Goal: Information Seeking & Learning: Learn about a topic

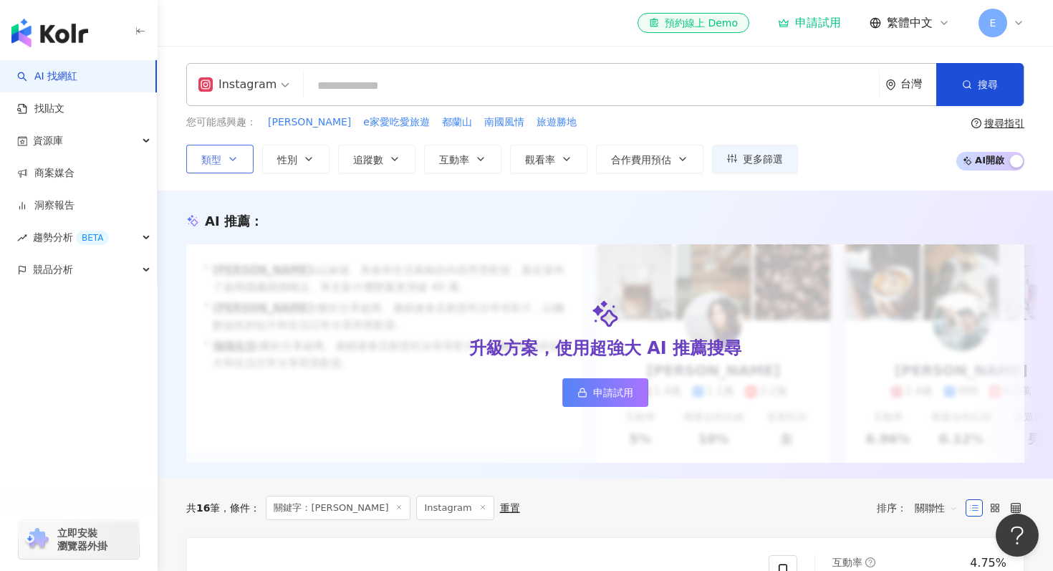
click at [232, 161] on icon "button" at bounding box center [232, 158] width 11 height 11
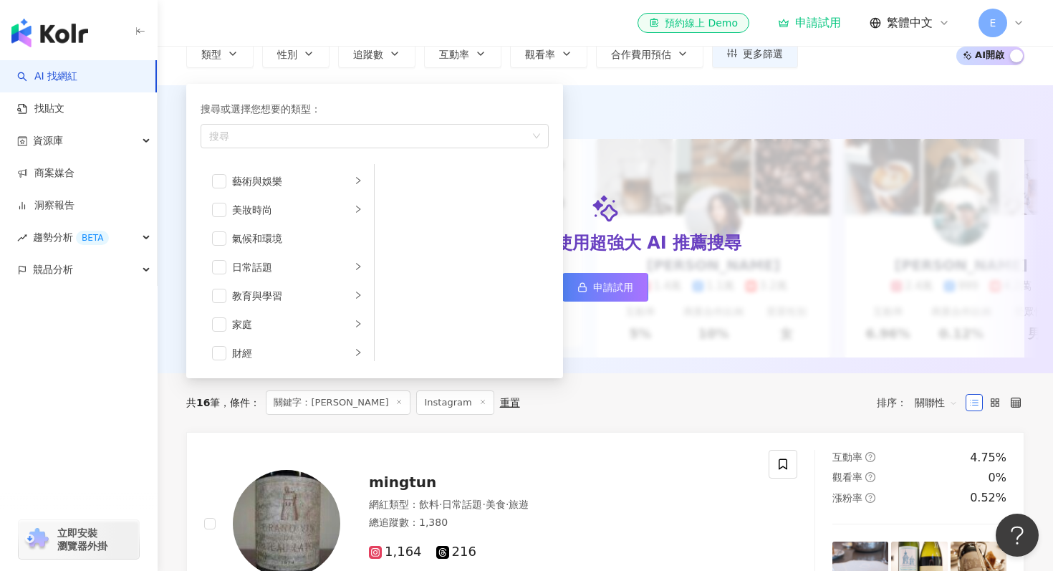
click at [601, 87] on div "AI 推薦 ： 升級方案，使用超強大 AI 推薦搜尋 申請試用 • [PERSON_NAME] : 以旅遊、美食和生活風格的內容而受歡迎，最近發布了超商隱藏調…" at bounding box center [606, 229] width 896 height 288
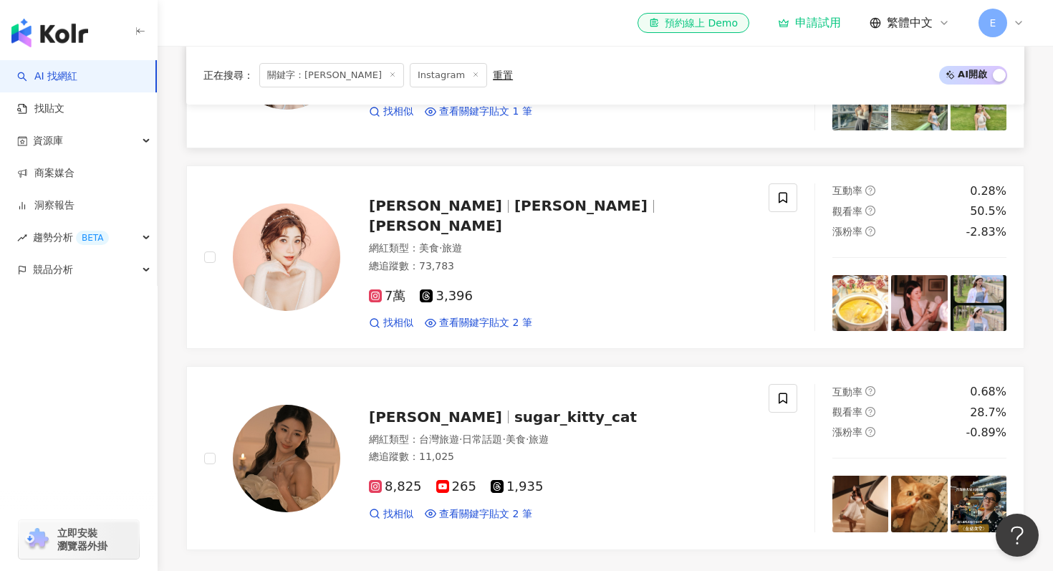
scroll to position [775, 0]
click at [392, 315] on span "找相似" at bounding box center [398, 322] width 30 height 14
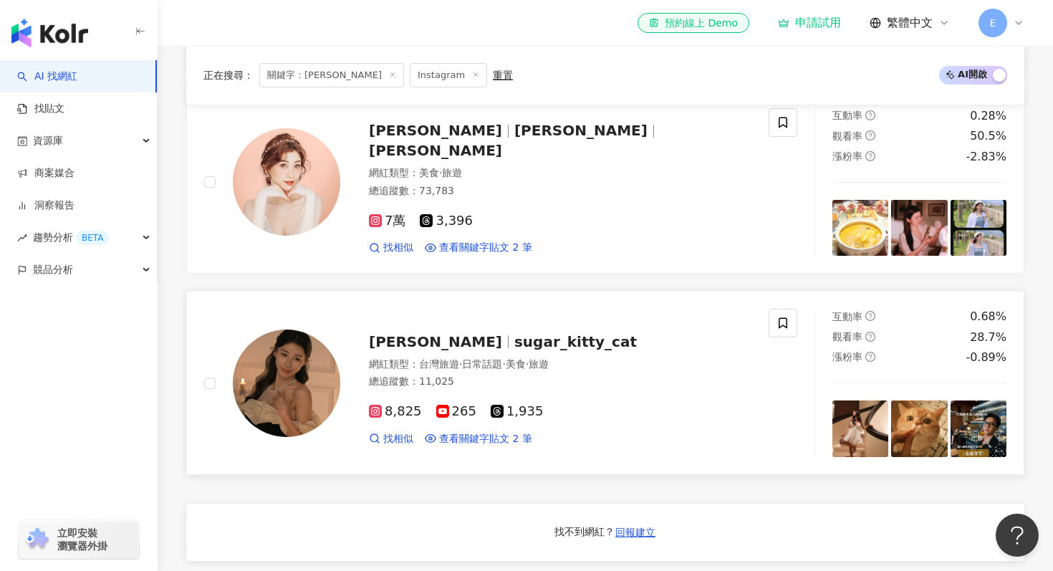
scroll to position [844, 0]
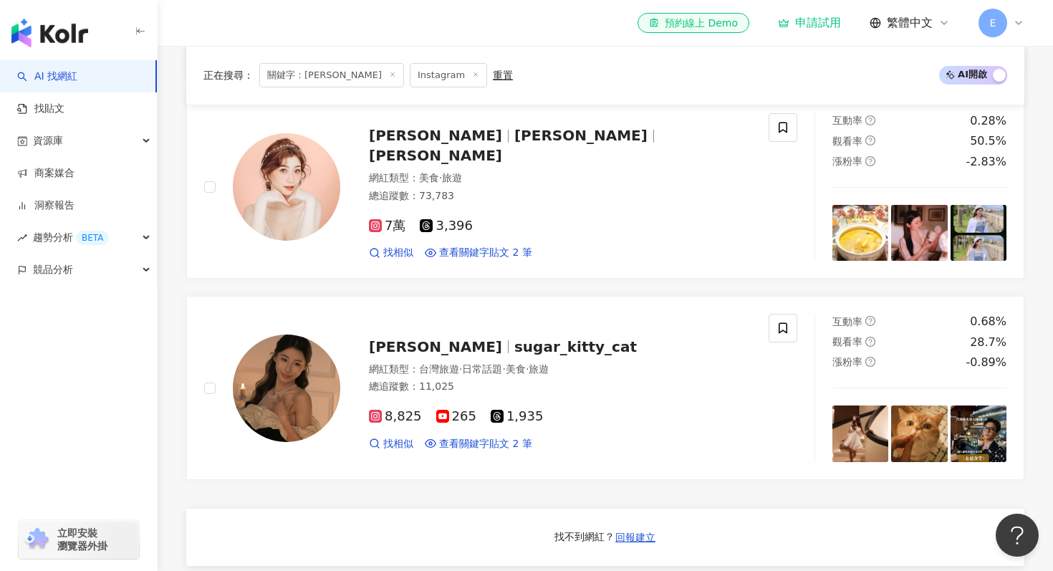
click at [352, 70] on span "關鍵字：[PERSON_NAME]" at bounding box center [331, 75] width 145 height 24
click at [389, 75] on icon at bounding box center [392, 74] width 7 height 7
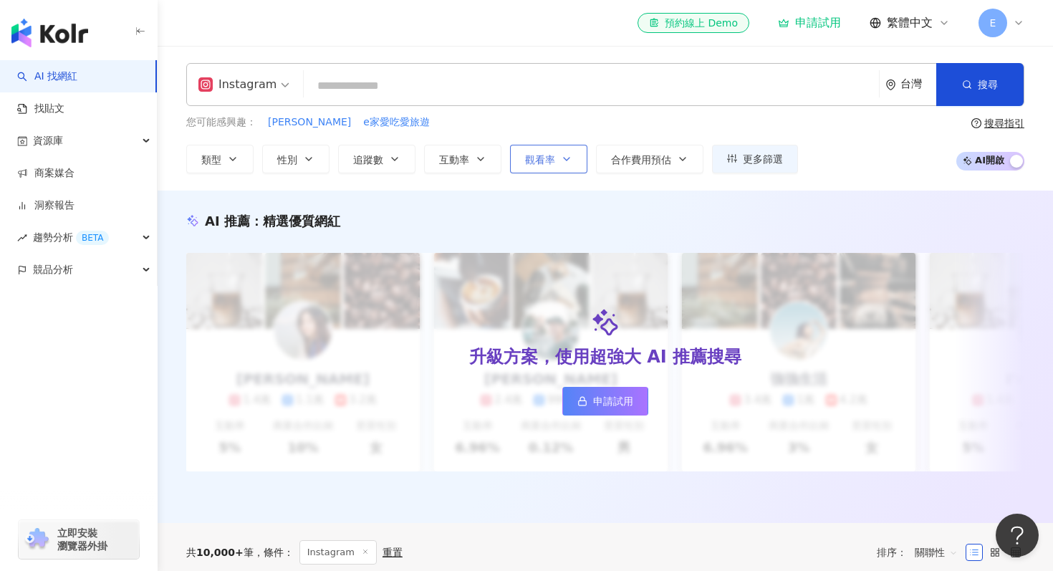
click at [555, 155] on button "觀看率" at bounding box center [548, 159] width 77 height 29
click at [485, 153] on button "互動率" at bounding box center [462, 159] width 77 height 29
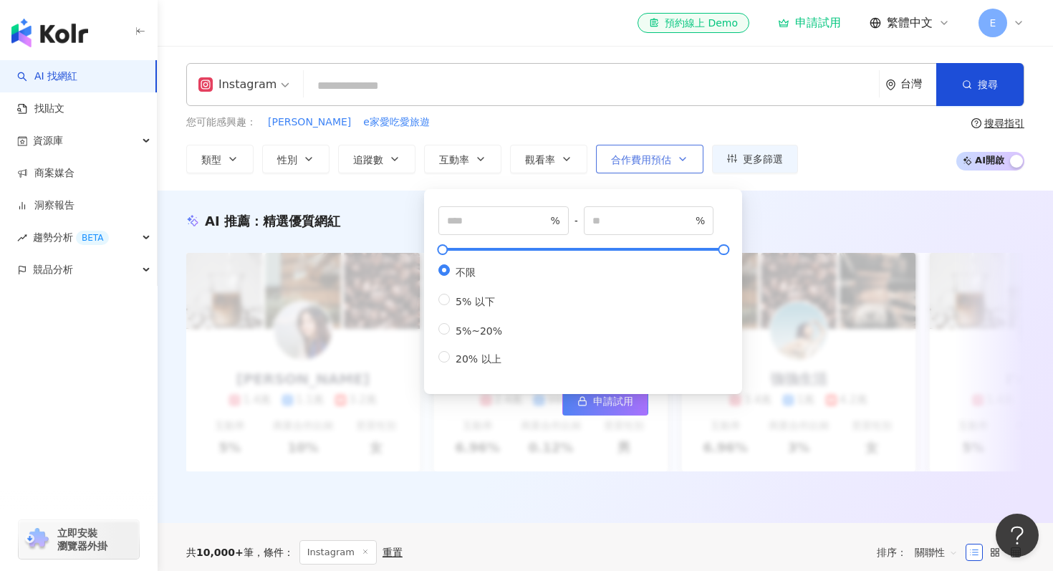
click at [666, 158] on span "合作費用預估" at bounding box center [641, 159] width 60 height 11
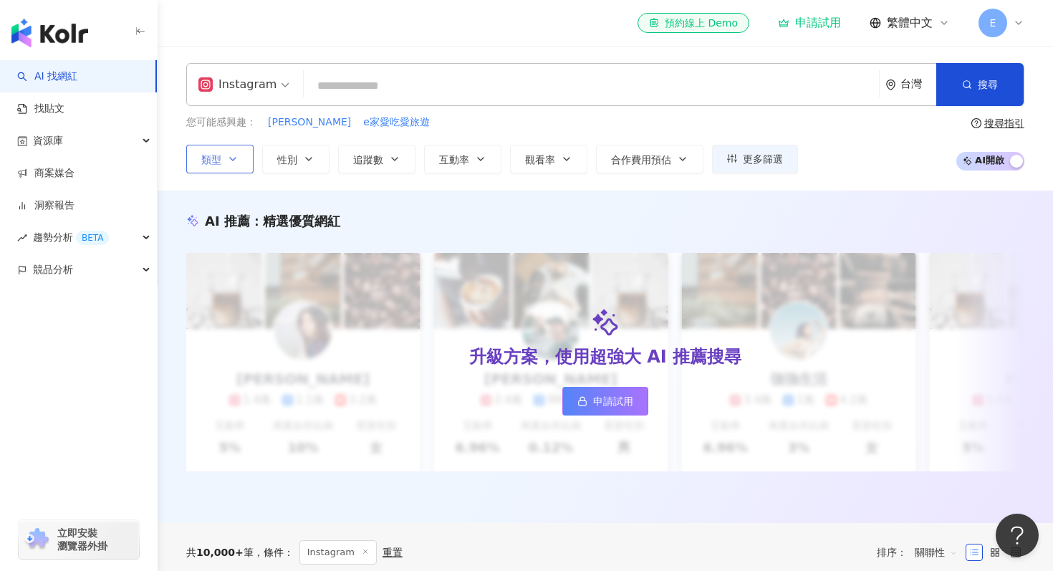
click at [226, 158] on button "類型" at bounding box center [219, 159] width 67 height 29
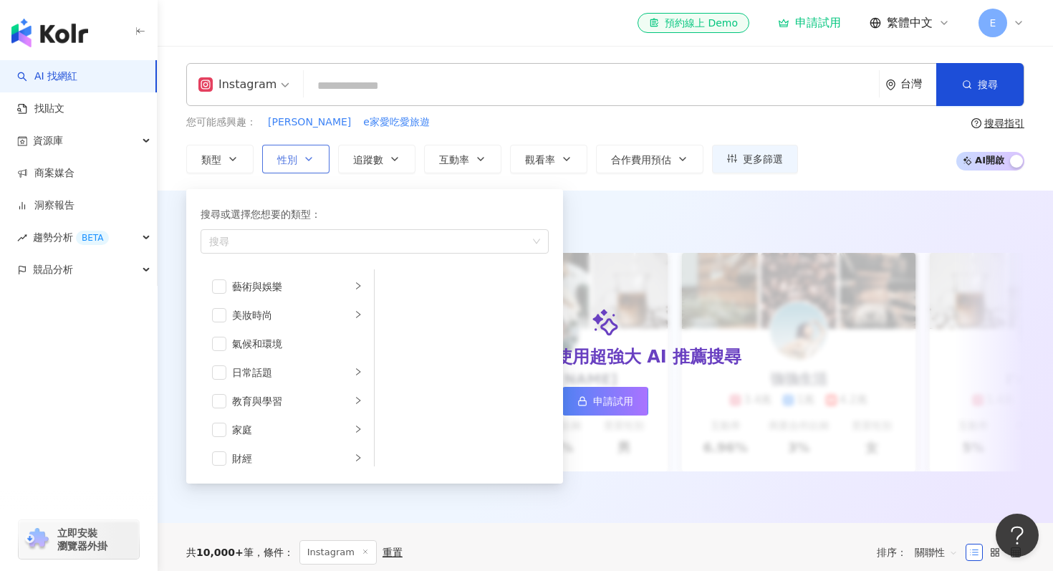
click at [301, 163] on button "性別" at bounding box center [295, 159] width 67 height 29
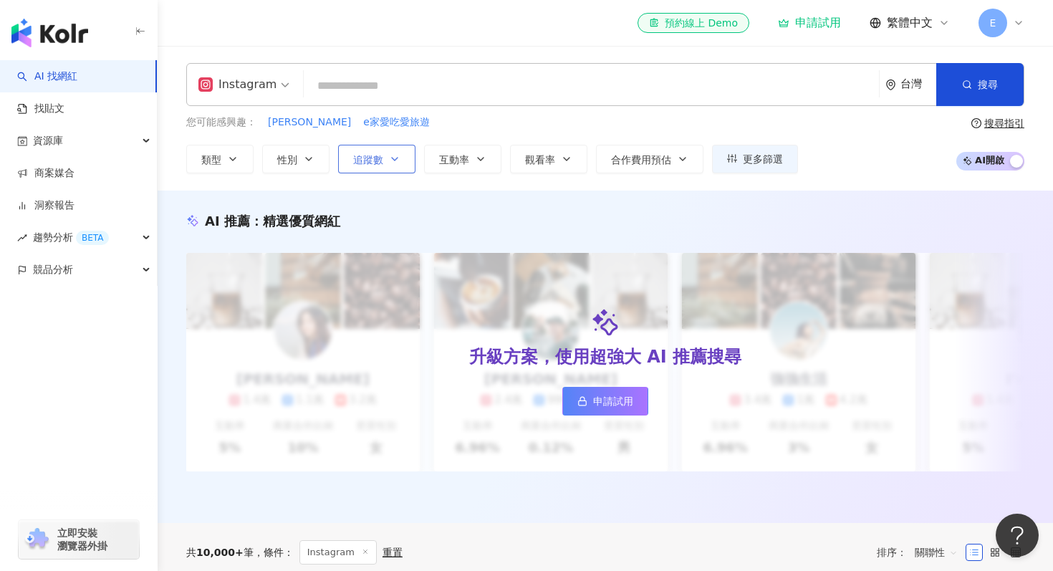
click at [378, 163] on span "追蹤數" at bounding box center [368, 159] width 30 height 11
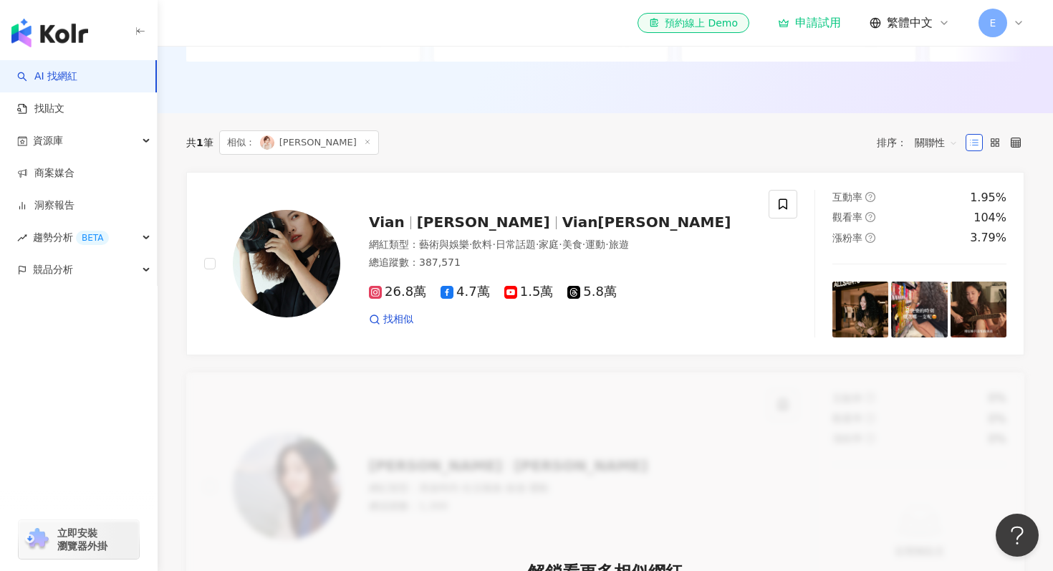
scroll to position [409, 0]
